Goal: Task Accomplishment & Management: Use online tool/utility

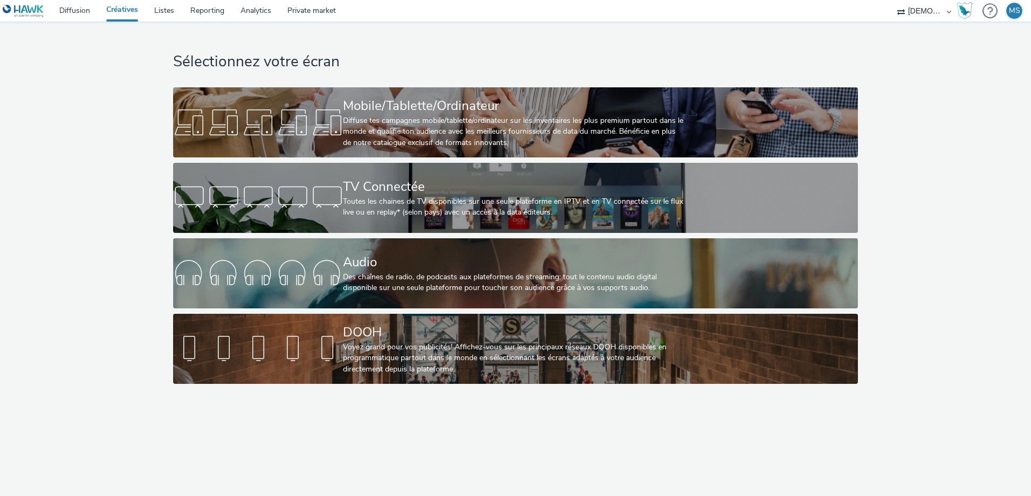
drag, startPoint x: 906, startPoint y: 1, endPoint x: 136, endPoint y: 145, distance: 783.3
click at [136, 145] on div "Sélectionnez votre écran Mobile/Tablette/Ordinateur Diffuse tes campagnes mobil…" at bounding box center [515, 206] width 1038 height 368
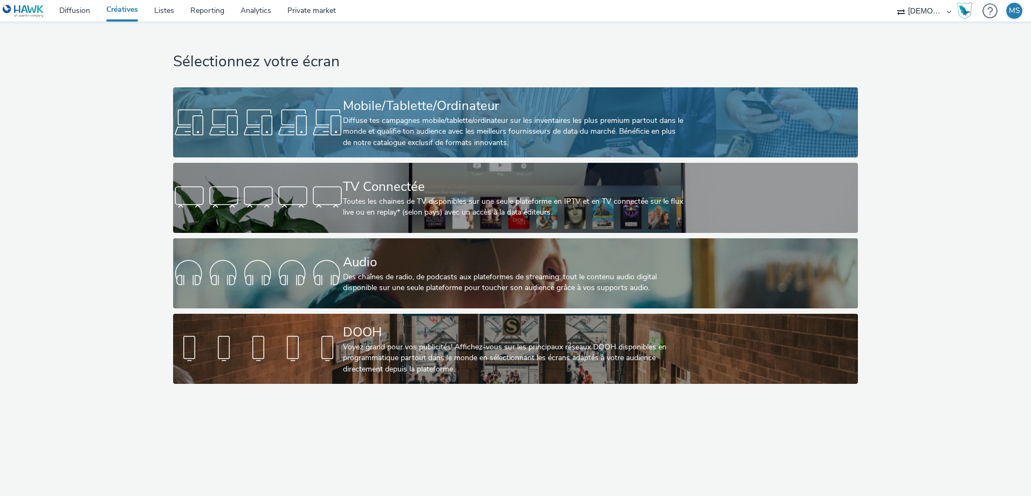
click at [345, 118] on div "Diffuse tes campagnes mobile/tablette/ordinateur sur les inventaires les plus p…" at bounding box center [513, 131] width 340 height 33
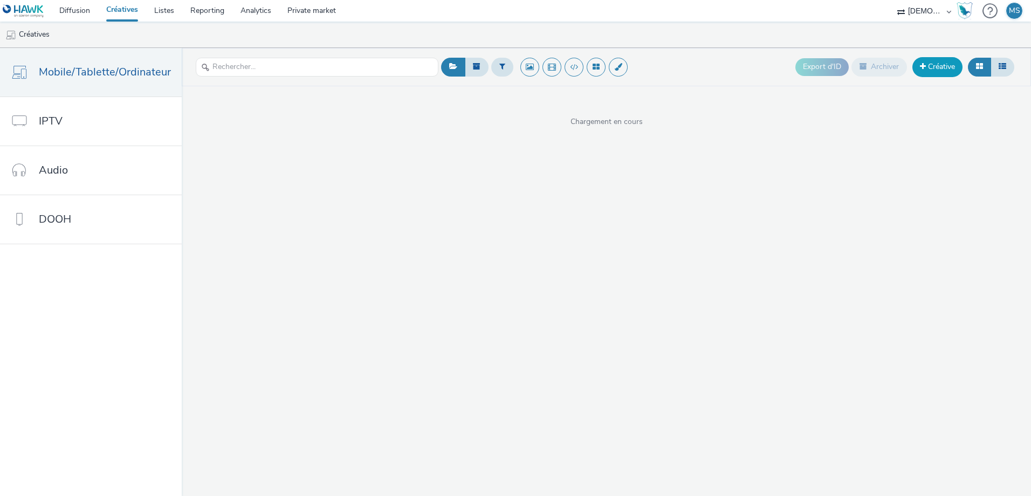
click at [924, 74] on link "Créative" at bounding box center [937, 66] width 50 height 19
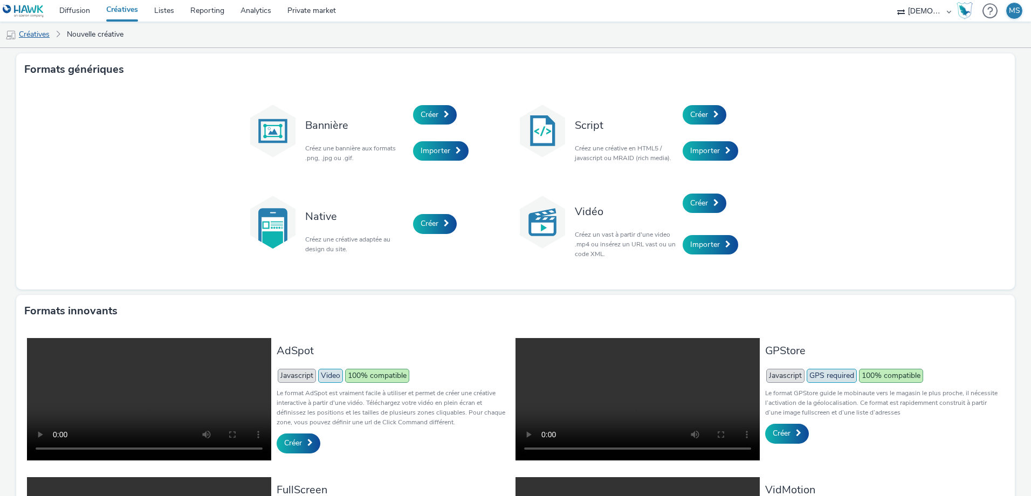
click at [28, 32] on link "Créatives" at bounding box center [27, 35] width 55 height 26
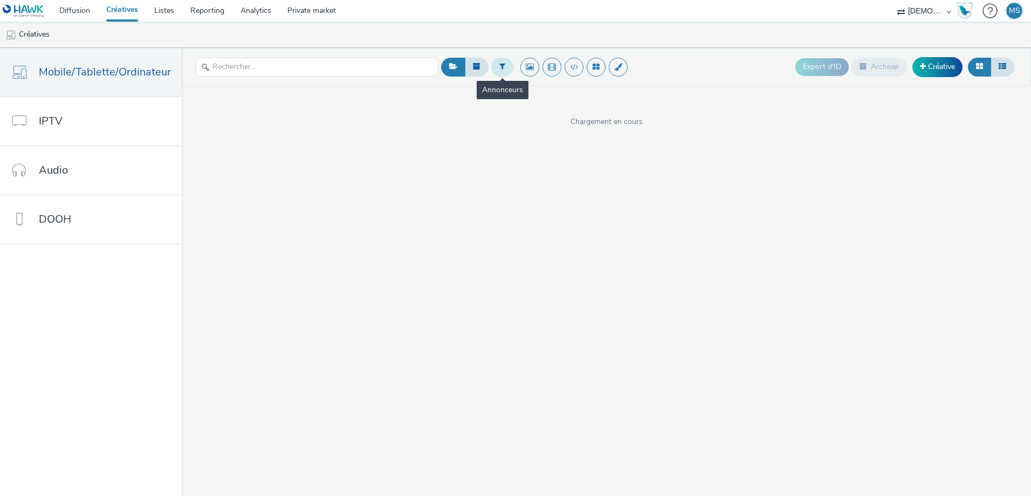
click at [499, 73] on button at bounding box center [502, 67] width 22 height 18
click at [561, 76] on div "Sélectionner un annonceur..." at bounding box center [567, 67] width 108 height 17
type input "ESPA"
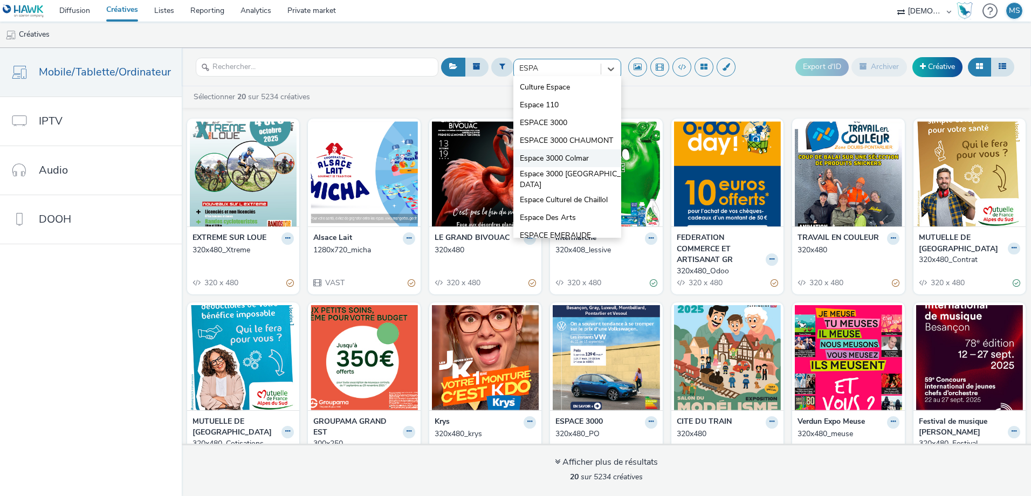
click at [563, 164] on span "Espace 3000 Colmar" at bounding box center [554, 158] width 69 height 11
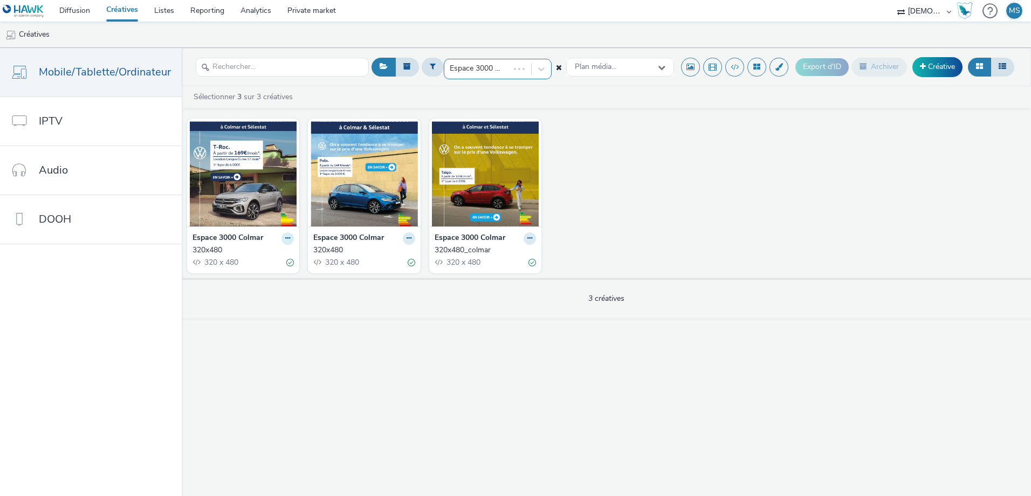
click at [281, 239] on button at bounding box center [287, 238] width 12 height 12
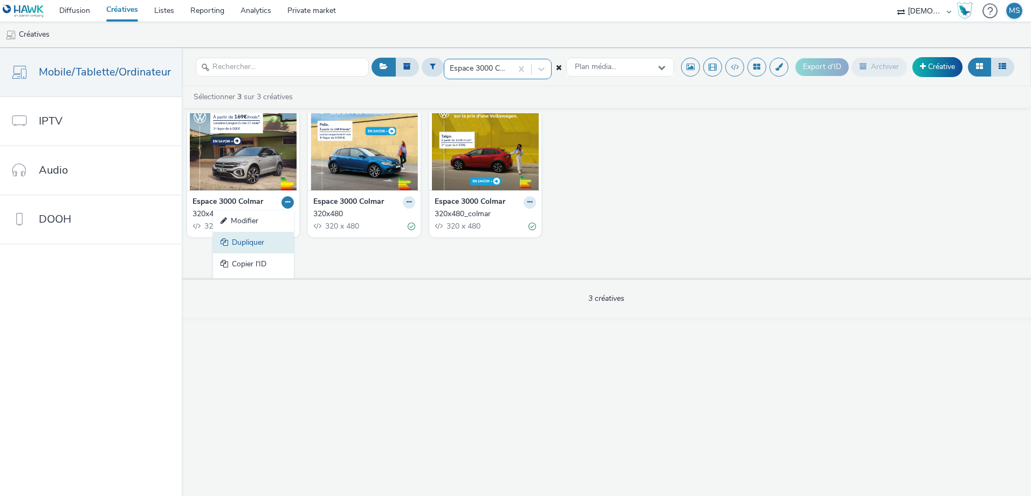
scroll to position [54, 0]
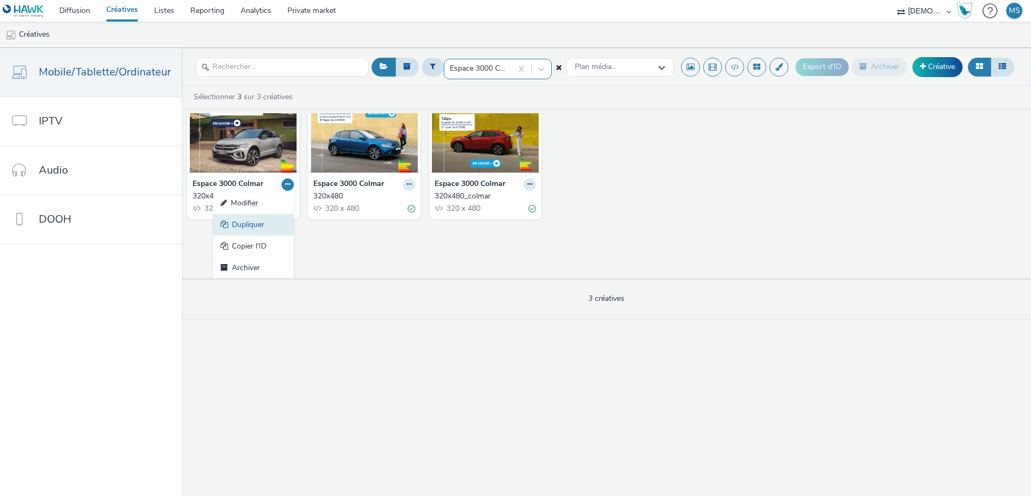
click at [245, 225] on link "Dupliquer" at bounding box center [253, 225] width 81 height 22
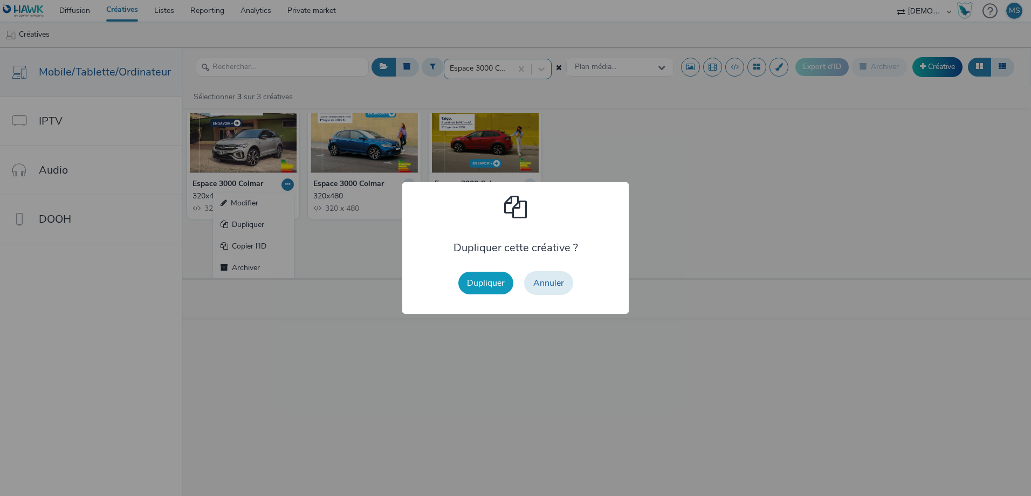
click at [501, 281] on button "Dupliquer" at bounding box center [485, 283] width 55 height 23
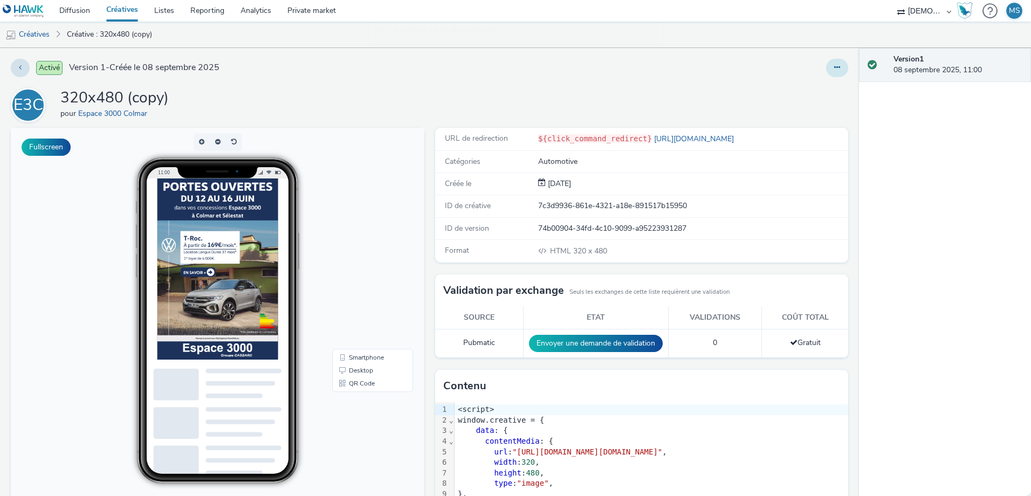
click at [831, 73] on button at bounding box center [837, 68] width 22 height 18
click at [811, 93] on link "Modifier" at bounding box center [807, 90] width 81 height 22
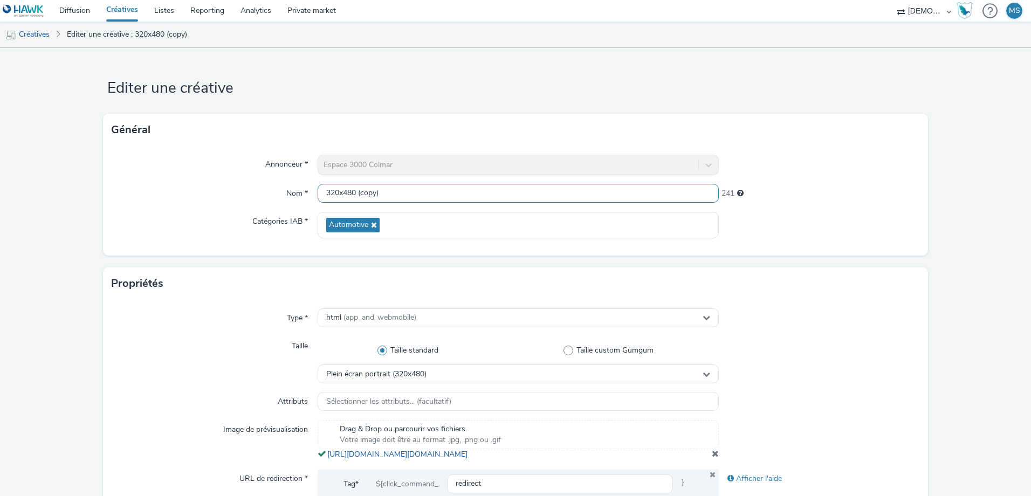
drag, startPoint x: 423, startPoint y: 192, endPoint x: 356, endPoint y: 189, distance: 67.5
click at [356, 189] on input "320x480 (copy)" at bounding box center [518, 193] width 401 height 19
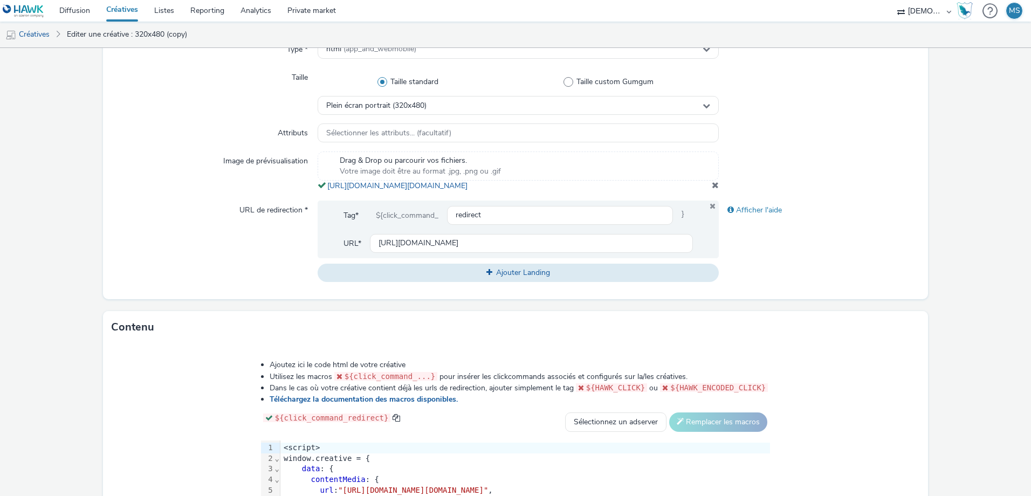
scroll to position [270, 0]
type input "320x480_septembre"
click at [467, 252] on input "[URL][DOMAIN_NAME]" at bounding box center [531, 242] width 323 height 19
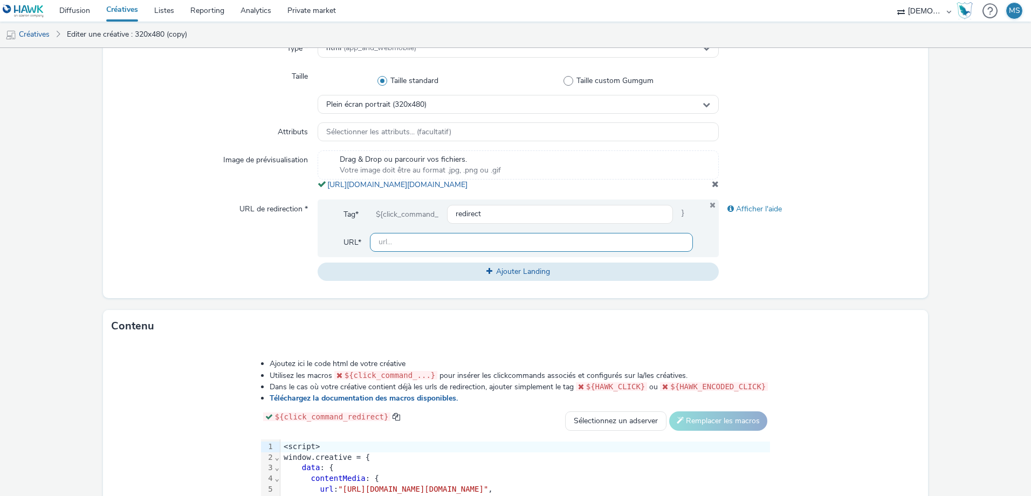
paste input "[URL][DOMAIN_NAME]"
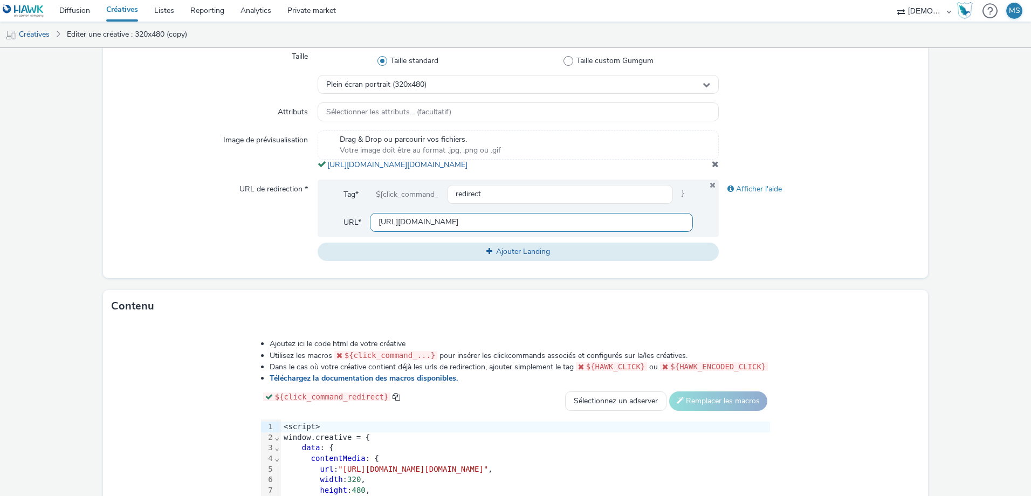
scroll to position [216, 0]
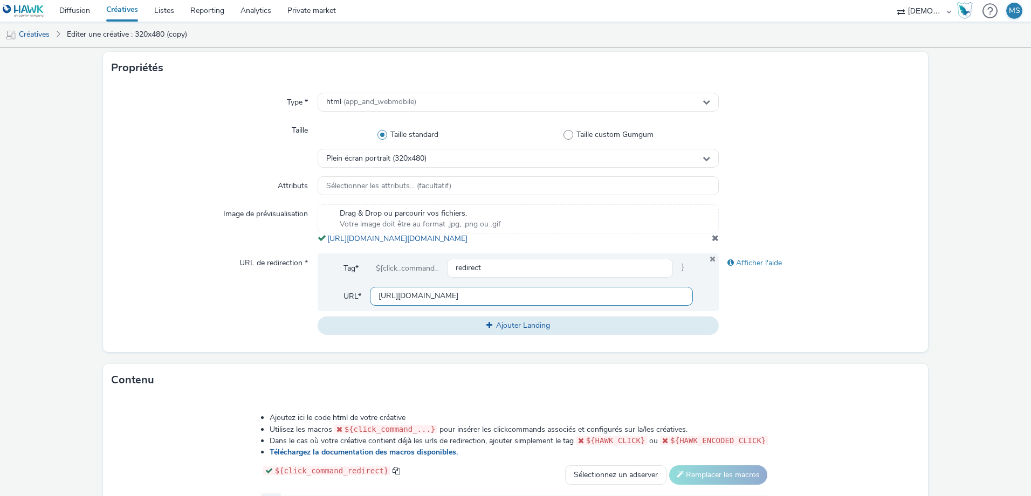
type input "[URL][DOMAIN_NAME]"
click at [712, 242] on span at bounding box center [715, 237] width 7 height 9
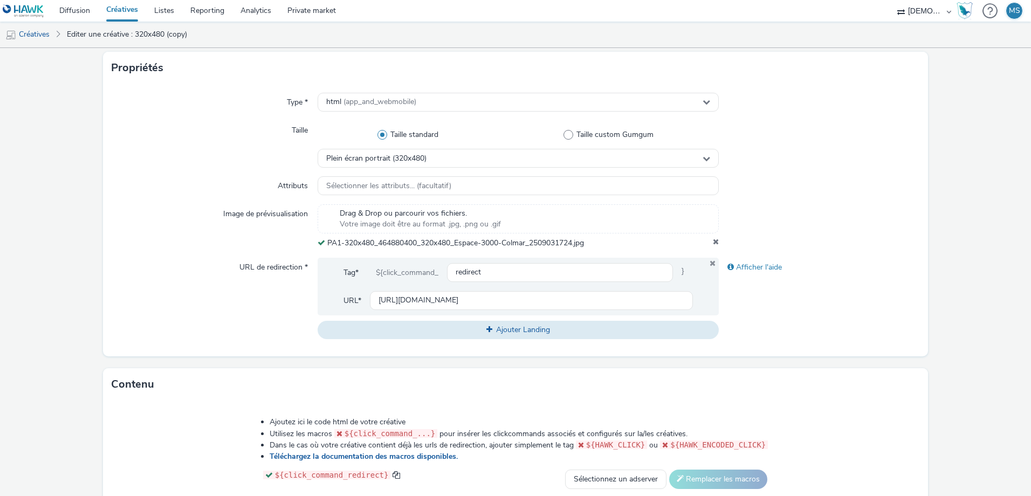
scroll to position [451, 0]
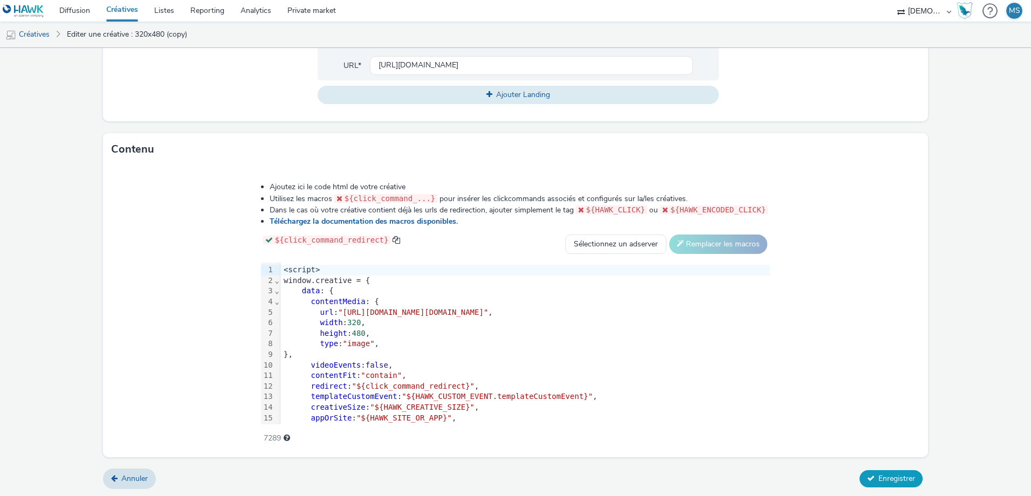
click at [869, 484] on button "Enregistrer" at bounding box center [890, 478] width 63 height 17
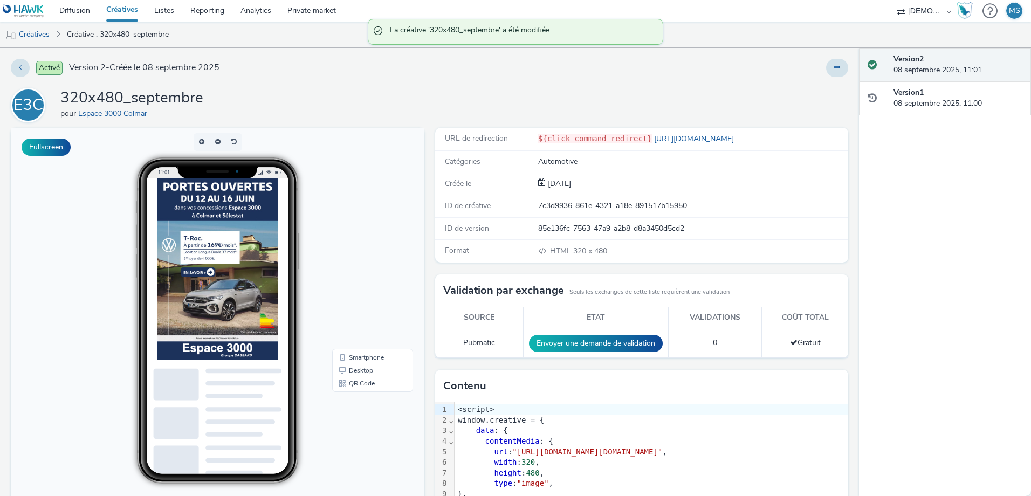
click at [826, 77] on div at bounding box center [837, 68] width 22 height 18
click at [826, 73] on button at bounding box center [837, 68] width 22 height 18
click at [830, 95] on link "Modifier" at bounding box center [807, 90] width 81 height 22
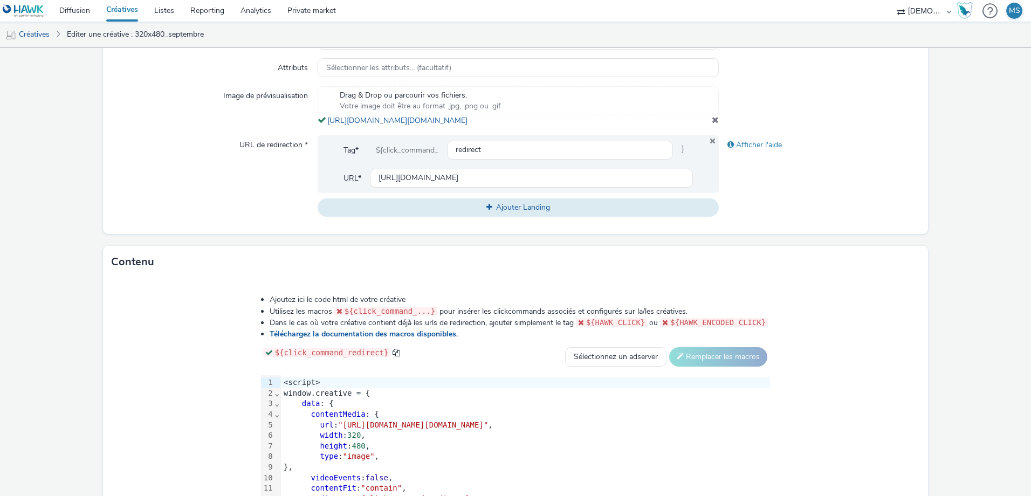
scroll to position [431, 0]
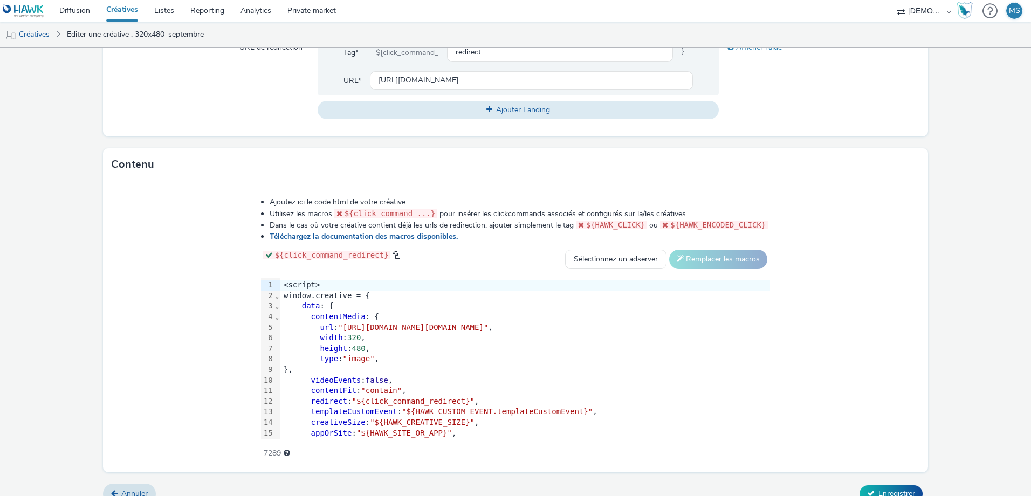
click at [338, 332] on span ""[URL][DOMAIN_NAME][DOMAIN_NAME]"" at bounding box center [413, 327] width 150 height 9
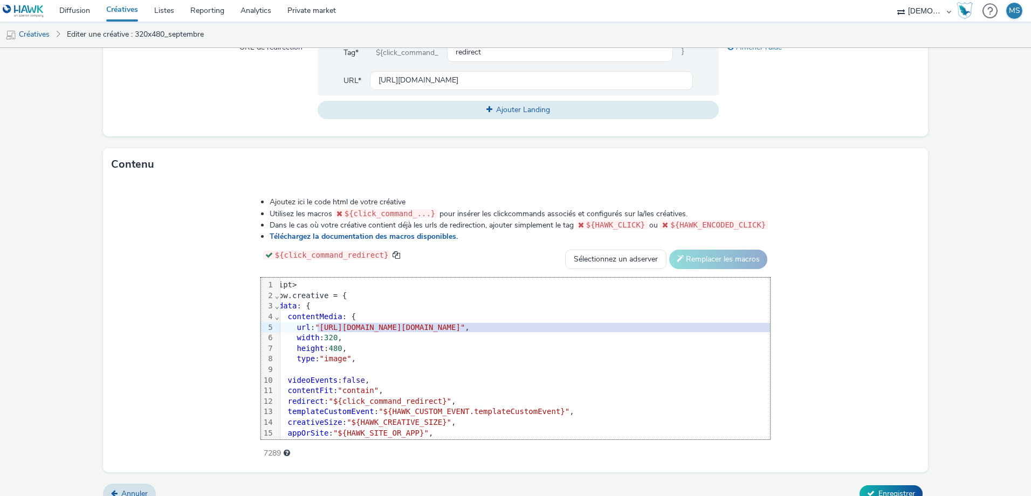
scroll to position [0, 33]
drag, startPoint x: 228, startPoint y: 337, endPoint x: 855, endPoint y: 336, distance: 627.1
click at [455, 332] on span ""[URL][DOMAIN_NAME][DOMAIN_NAME]"" at bounding box center [380, 327] width 150 height 9
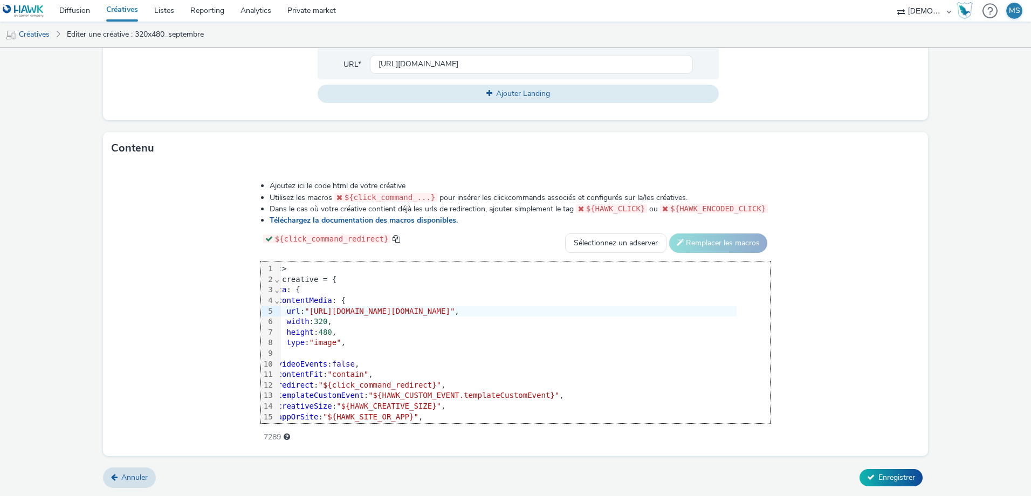
scroll to position [457, 0]
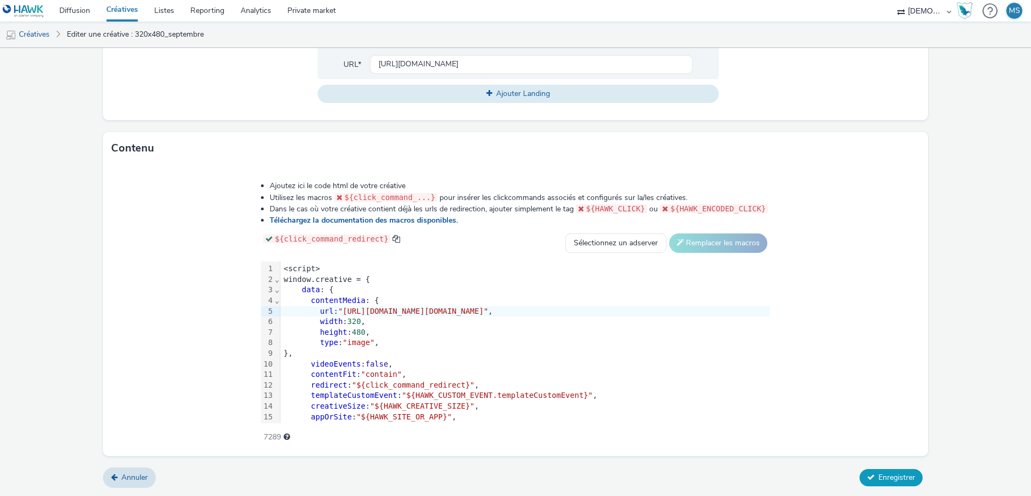
click at [878, 485] on button "Enregistrer" at bounding box center [890, 477] width 63 height 17
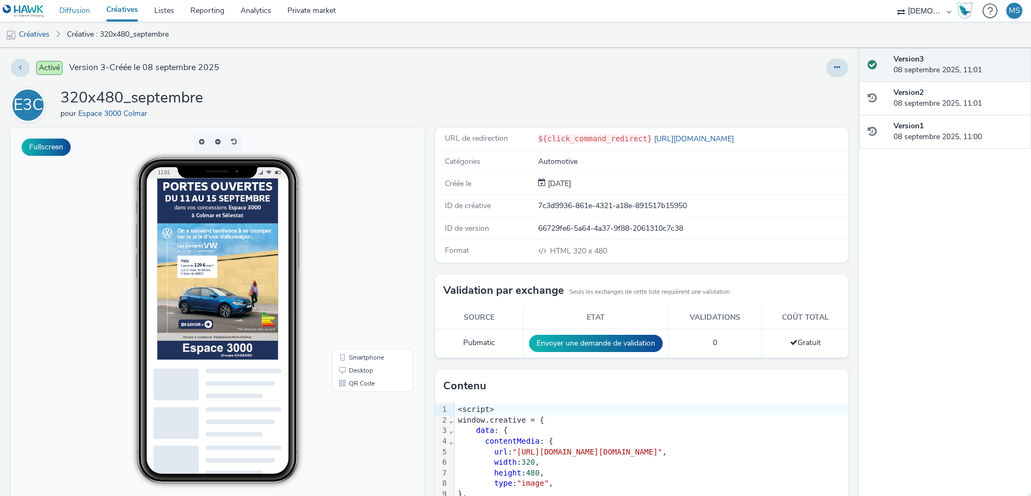
click at [79, 7] on link "Diffusion" at bounding box center [74, 11] width 47 height 22
